Goal: Navigation & Orientation: Go to known website

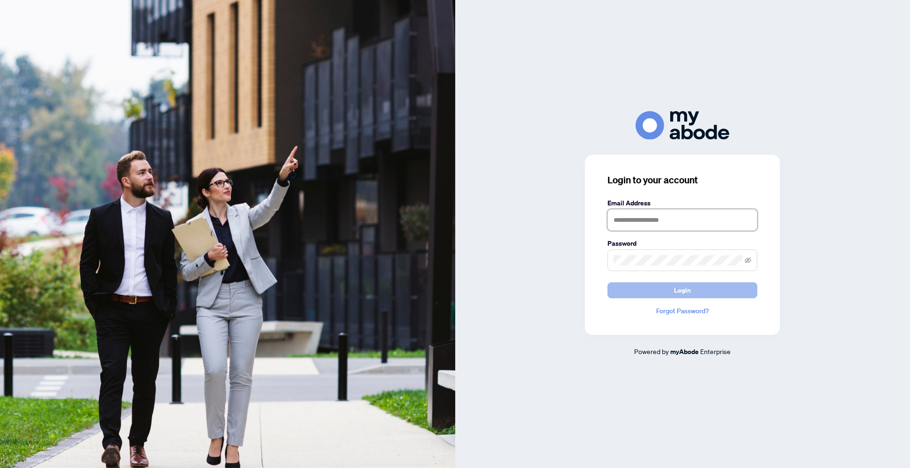
type input "**********"
click at [711, 291] on button "Login" at bounding box center [683, 290] width 150 height 16
